Goal: Check status: Check status

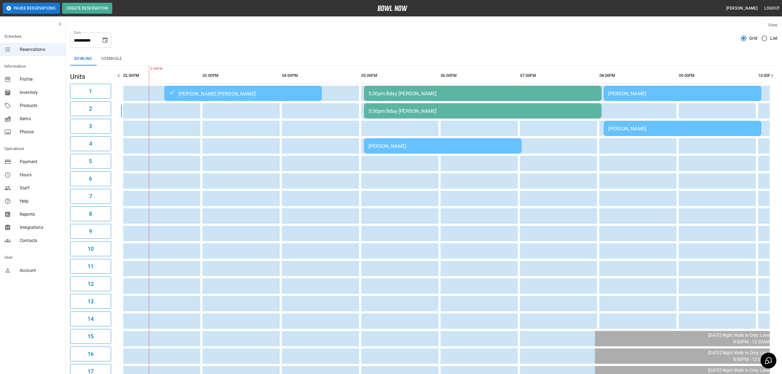
click at [186, 95] on div "[PERSON_NAME] [PERSON_NAME]" at bounding box center [243, 93] width 149 height 7
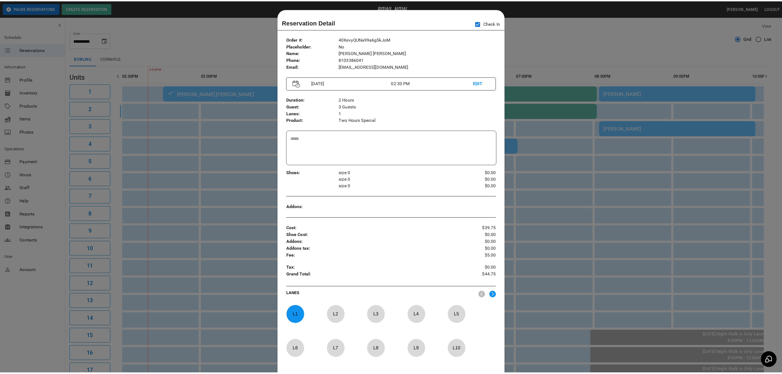
scroll to position [8, 0]
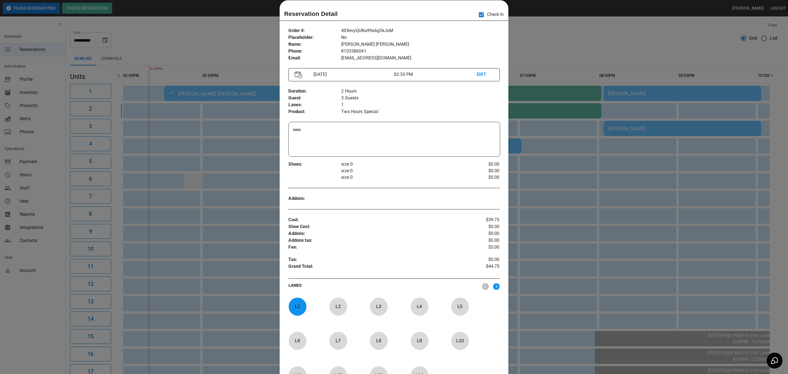
click at [184, 186] on div at bounding box center [394, 187] width 788 height 374
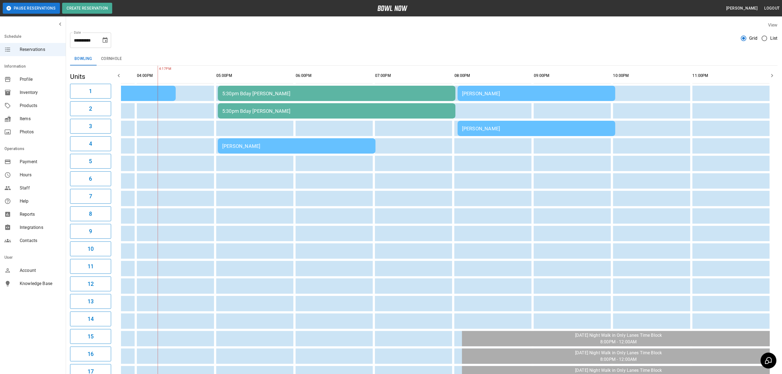
click at [268, 141] on td "[PERSON_NAME]" at bounding box center [297, 145] width 158 height 15
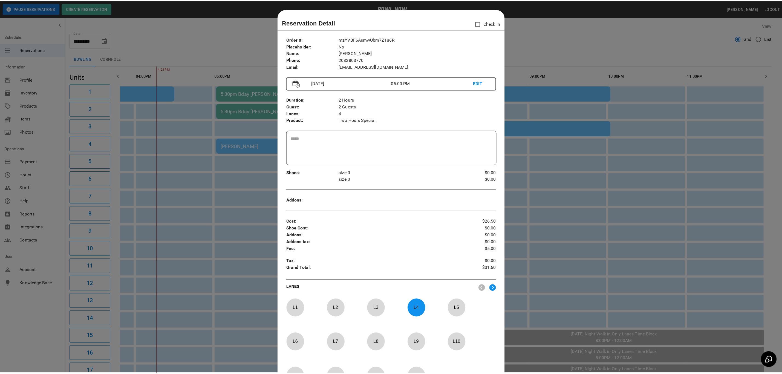
scroll to position [8, 0]
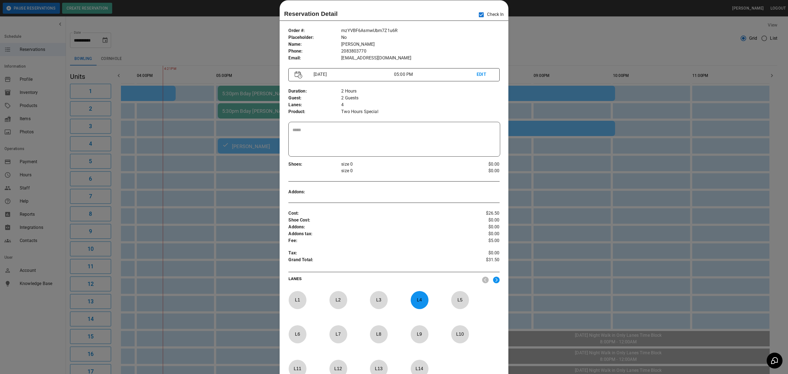
click at [233, 216] on div at bounding box center [394, 187] width 788 height 374
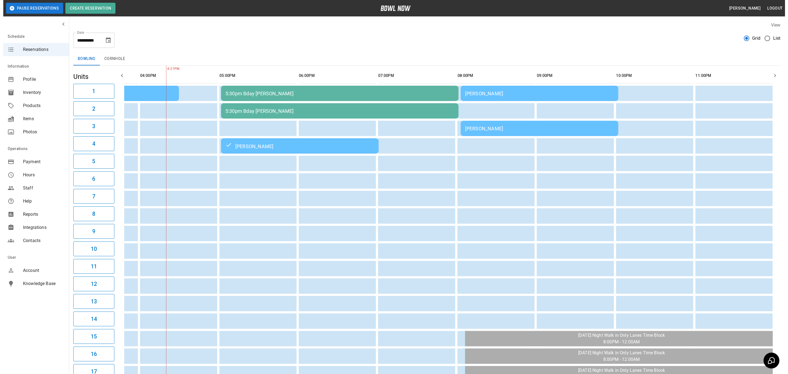
scroll to position [0, 299]
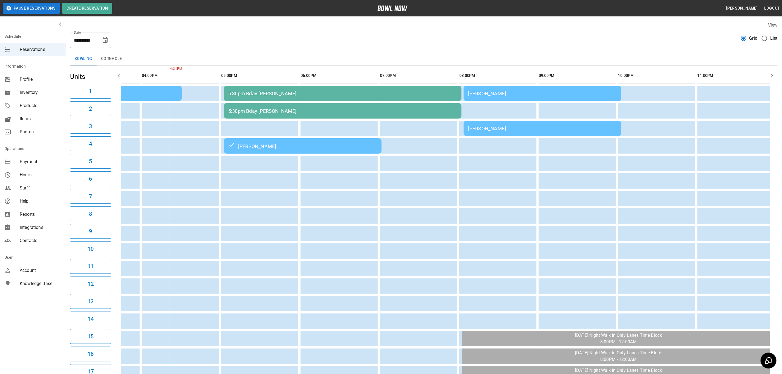
click at [278, 144] on div "[PERSON_NAME]" at bounding box center [302, 146] width 149 height 7
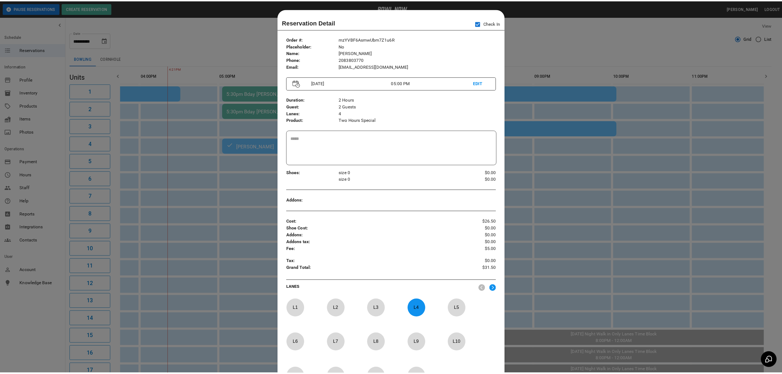
scroll to position [8, 0]
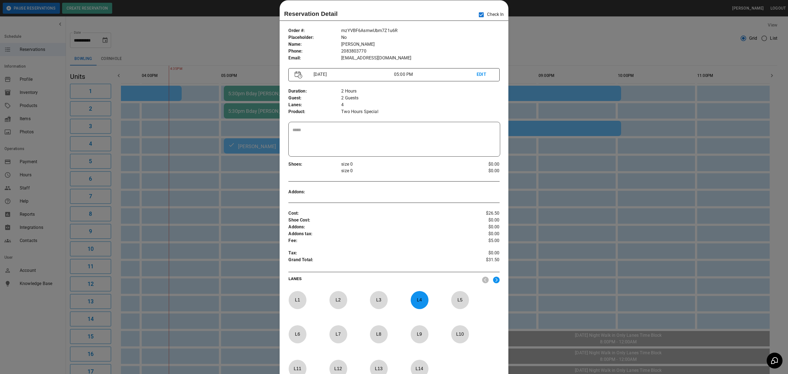
click at [204, 224] on div at bounding box center [394, 187] width 788 height 374
